Goal: Task Accomplishment & Management: Manage account settings

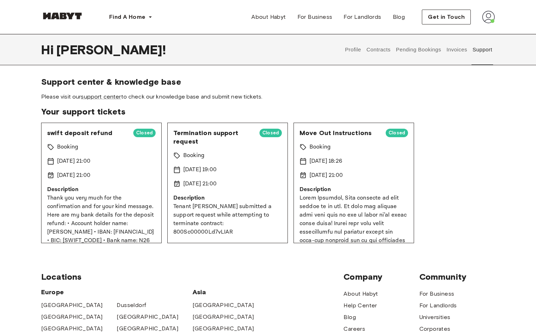
scroll to position [77, 0]
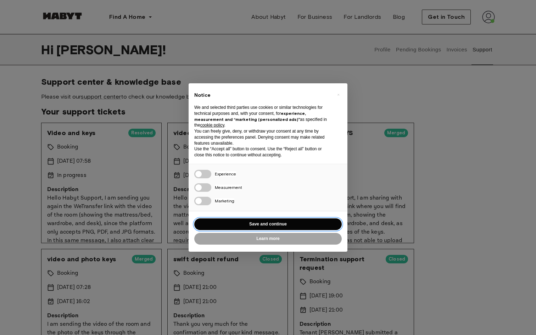
click at [261, 226] on button "Save and continue" at bounding box center [268, 224] width 148 height 12
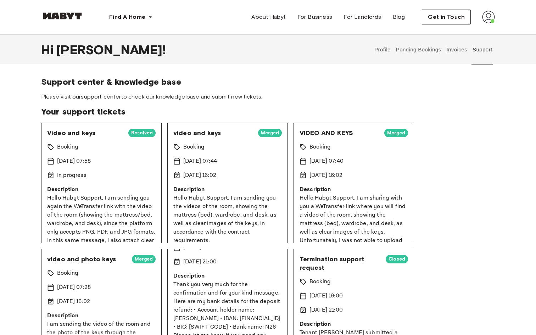
click at [407, 7] on div "Find A Home [GEOGRAPHIC_DATA] [GEOGRAPHIC_DATA] [GEOGRAPHIC_DATA] [GEOGRAPHIC_D…" at bounding box center [268, 17] width 454 height 34
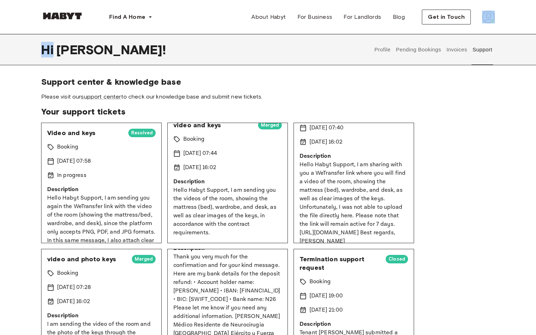
click at [411, 53] on button "Pending Bookings" at bounding box center [418, 49] width 47 height 31
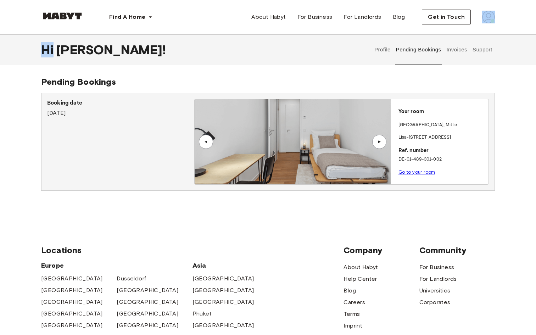
click at [386, 53] on button "Profile" at bounding box center [383, 49] width 18 height 31
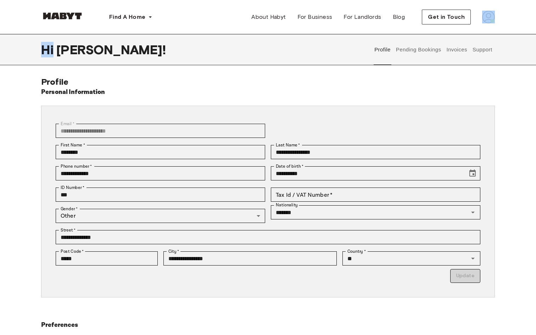
click at [417, 55] on button "Pending Bookings" at bounding box center [418, 49] width 47 height 31
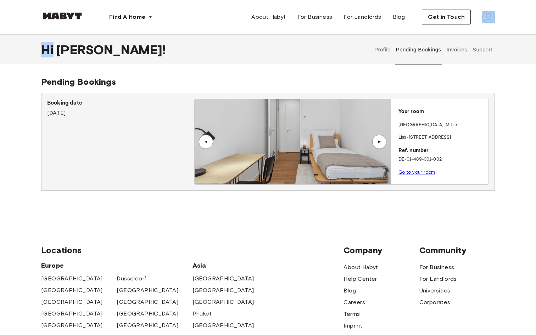
click at [453, 53] on button "Invoices" at bounding box center [457, 49] width 22 height 31
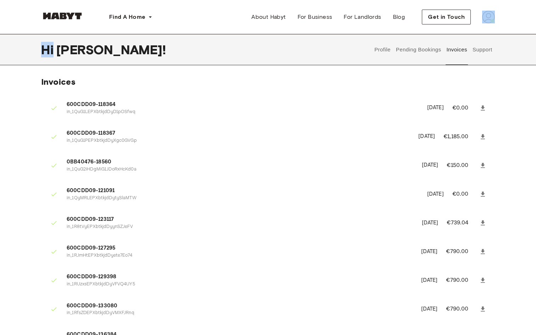
click at [477, 50] on button "Support" at bounding box center [483, 49] width 22 height 31
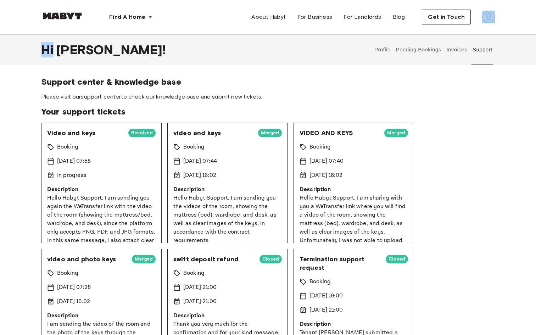
click at [391, 50] on button "Profile" at bounding box center [383, 49] width 18 height 31
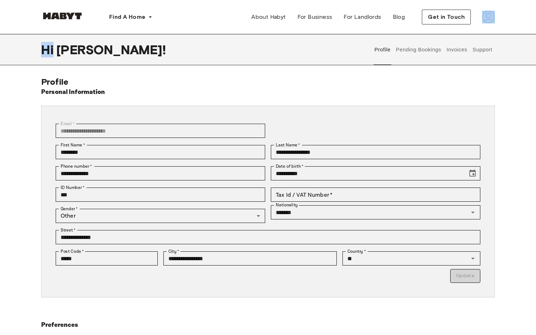
scroll to position [346, 0]
